Goal: Task Accomplishment & Management: Use online tool/utility

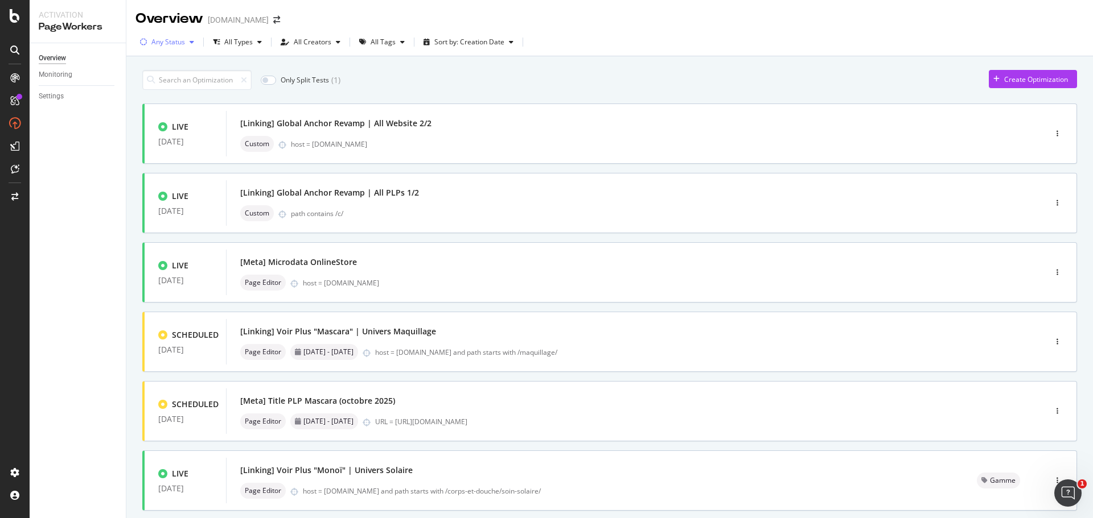
click at [187, 44] on div "button" at bounding box center [192, 42] width 14 height 7
click at [149, 125] on div at bounding box center [149, 122] width 9 height 9
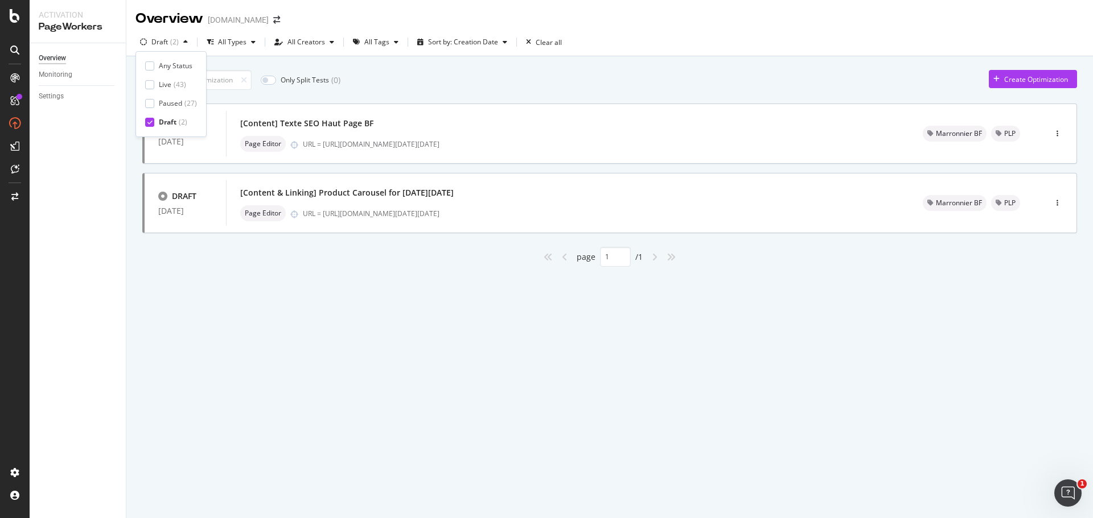
click at [147, 64] on div at bounding box center [149, 65] width 9 height 9
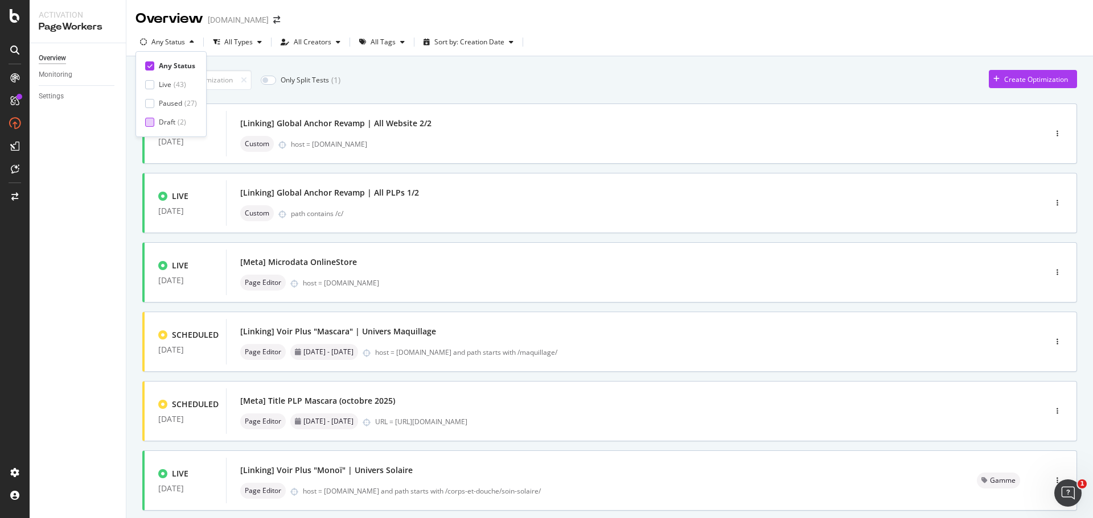
click at [154, 128] on div "Any Status Live ( 43 ) Paused ( 27 ) Draft ( 2 )" at bounding box center [170, 94] width 71 height 86
click at [154, 120] on div "Draft ( 2 )" at bounding box center [171, 122] width 52 height 10
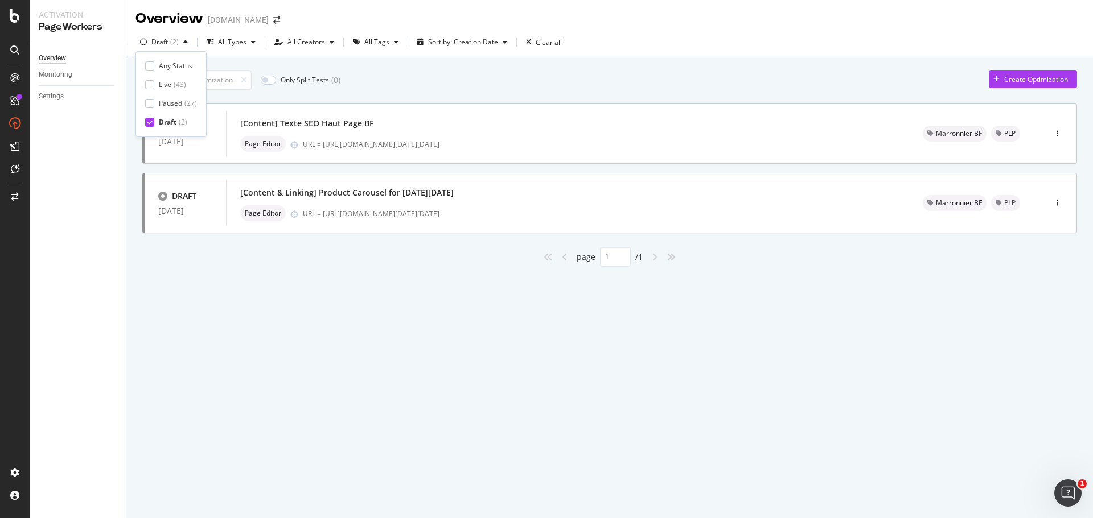
click at [237, 312] on div "Overview [DOMAIN_NAME] Draft ( 2 ) All Types All Creators All Tags Sort by: Cre…" at bounding box center [609, 259] width 966 height 518
click at [796, 194] on div "[Content & Linking] Product Carousel for [DATE][DATE]" at bounding box center [567, 193] width 655 height 16
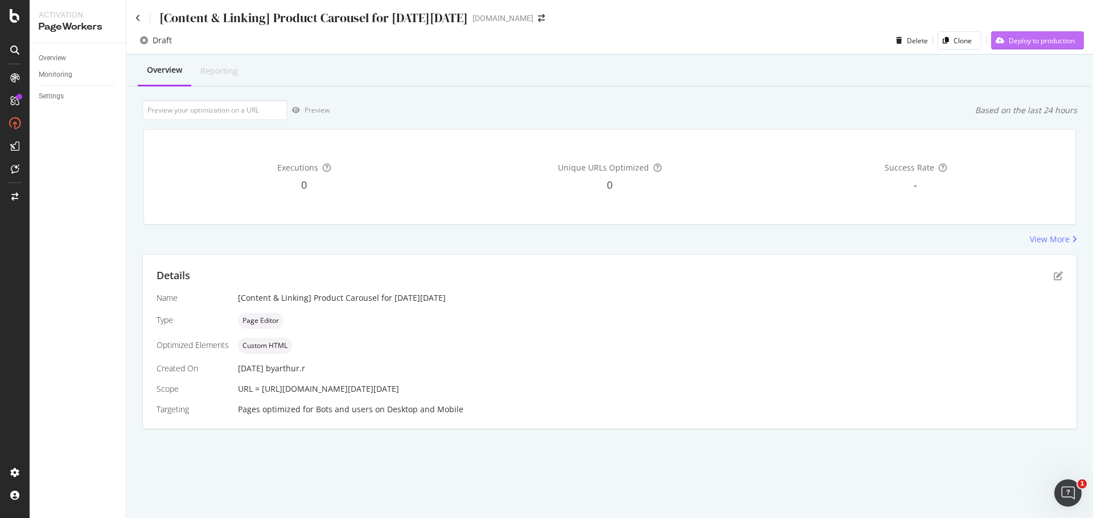
click at [1054, 44] on div "Deploy to production" at bounding box center [1042, 41] width 66 height 10
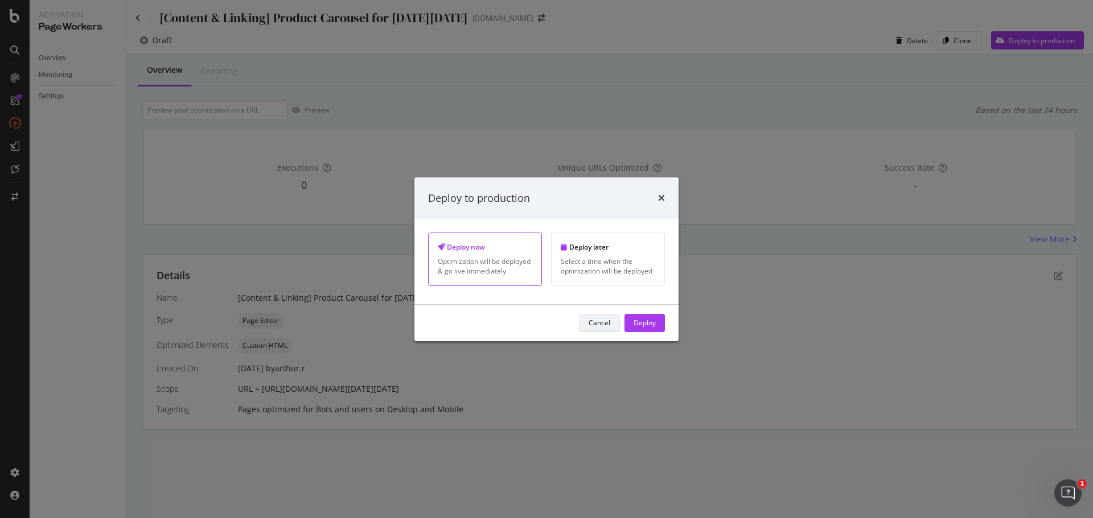
click at [614, 327] on button "Cancel" at bounding box center [599, 323] width 41 height 18
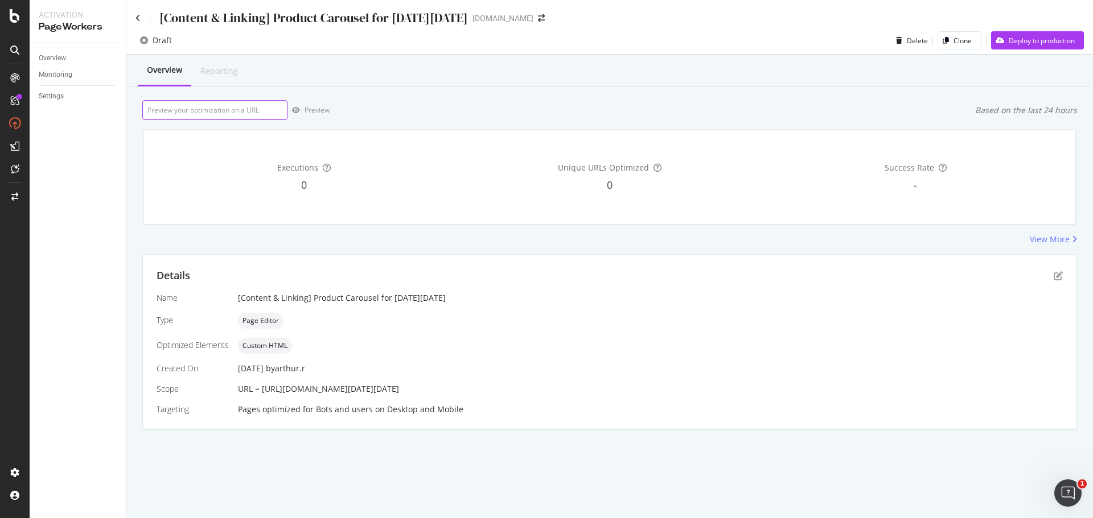
click at [209, 106] on input "url" at bounding box center [214, 110] width 145 height 20
paste input "[URL][DOMAIN_NAME][DATE][DATE]"
type input "[URL][DOMAIN_NAME][DATE][DATE]"
click at [313, 111] on div "Preview" at bounding box center [316, 110] width 25 height 10
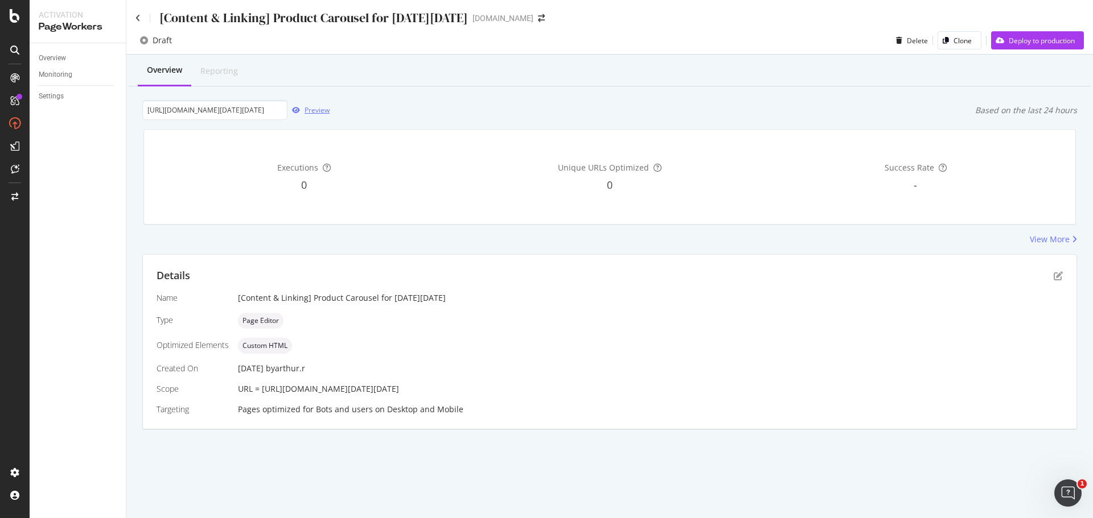
scroll to position [0, 0]
click at [258, 110] on input "[URL][DOMAIN_NAME][DATE][DATE]" at bounding box center [214, 110] width 145 height 20
click at [258, 109] on input "[URL][DOMAIN_NAME][DATE][DATE]" at bounding box center [214, 110] width 145 height 20
click at [317, 109] on div "Preview" at bounding box center [316, 110] width 25 height 10
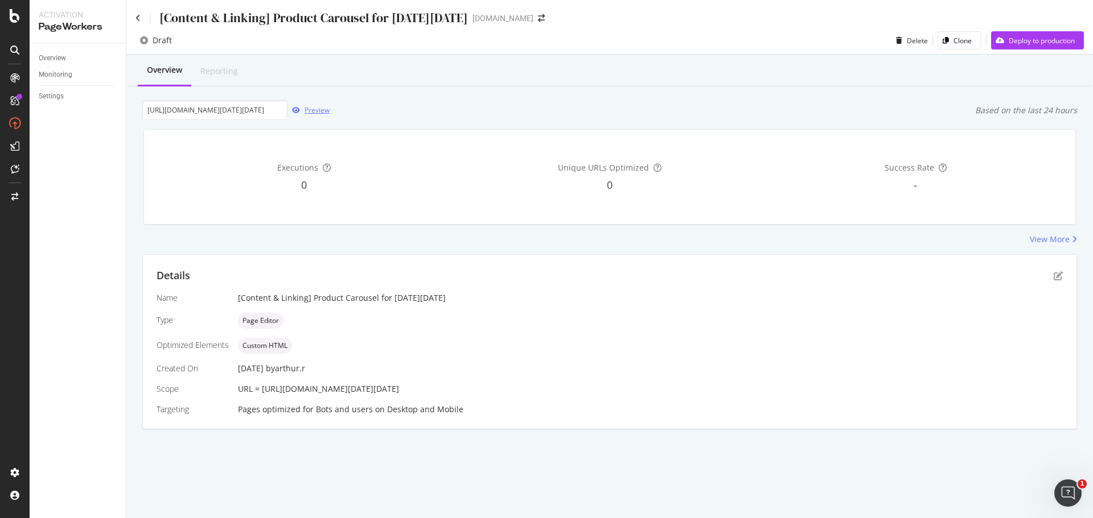
click at [299, 112] on icon "button" at bounding box center [296, 110] width 8 height 7
click at [308, 110] on div "Preview" at bounding box center [316, 110] width 25 height 10
click at [320, 111] on div "Preview" at bounding box center [316, 110] width 25 height 10
